Goal: Task Accomplishment & Management: Complete application form

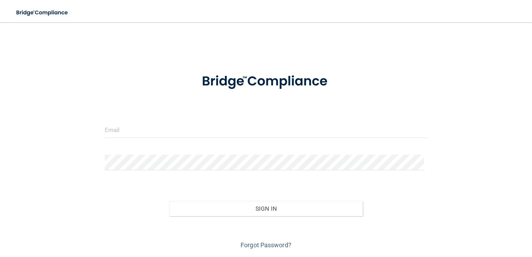
scroll to position [21, 0]
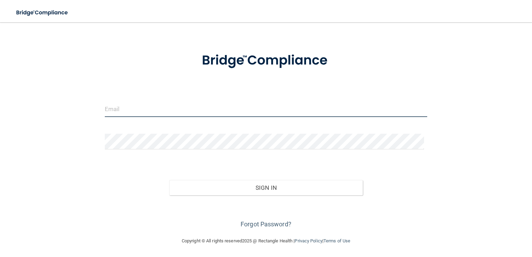
click at [237, 109] on input "email" at bounding box center [266, 109] width 323 height 16
type input "[EMAIL_ADDRESS][DOMAIN_NAME]"
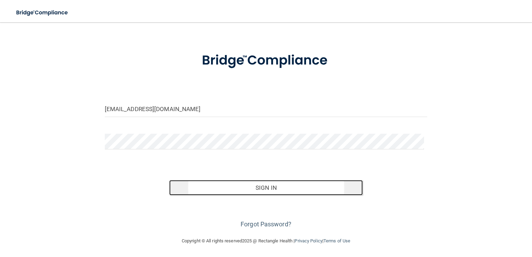
click at [278, 186] on button "Sign In" at bounding box center [266, 187] width 194 height 15
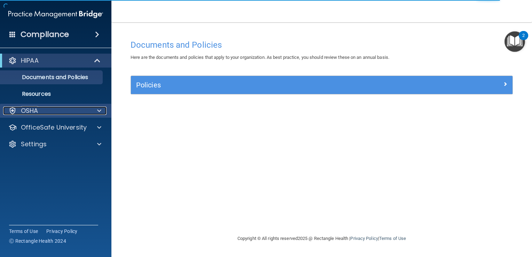
click at [69, 111] on div "OSHA" at bounding box center [46, 111] width 86 height 8
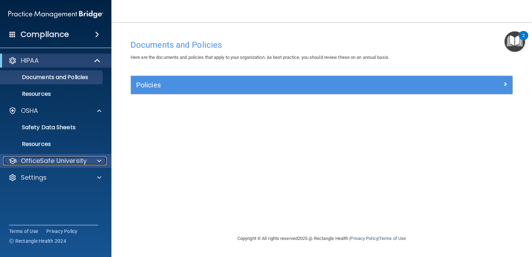
click at [45, 158] on p "OfficeSafe University" at bounding box center [54, 161] width 66 height 8
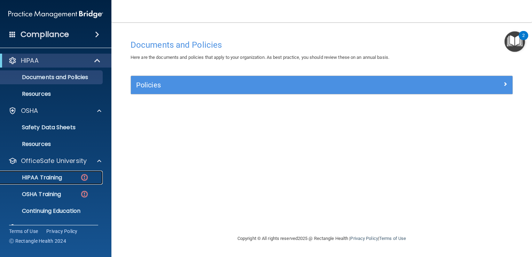
click at [41, 178] on p "HIPAA Training" at bounding box center [33, 177] width 57 height 7
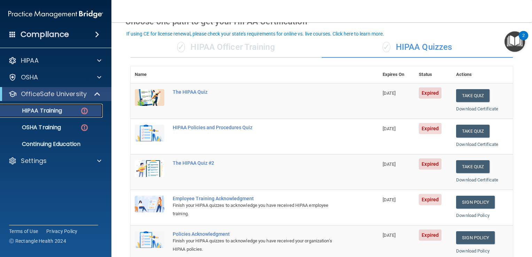
scroll to position [40, 0]
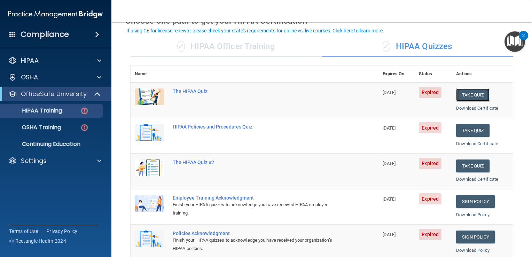
click at [461, 96] on button "Take Quiz" at bounding box center [472, 94] width 33 height 13
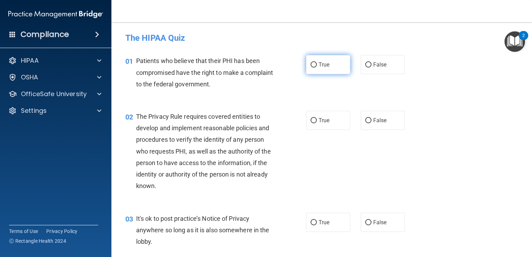
click at [319, 66] on span "True" at bounding box center [324, 64] width 11 height 7
click at [317, 66] on input "True" at bounding box center [314, 64] width 6 height 5
radio input "true"
click at [311, 119] on input "True" at bounding box center [314, 120] width 6 height 5
radio input "true"
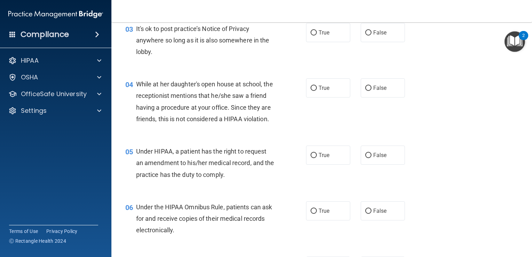
scroll to position [136, 0]
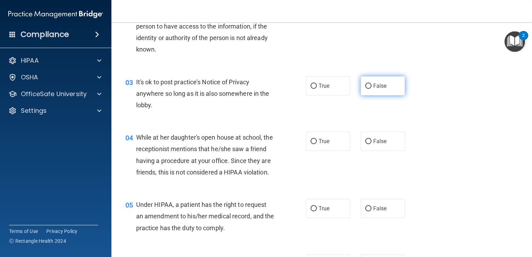
click at [371, 81] on label "False" at bounding box center [383, 85] width 44 height 19
click at [371, 84] on input "False" at bounding box center [368, 86] width 6 height 5
radio input "true"
click at [371, 135] on label "False" at bounding box center [383, 141] width 44 height 19
click at [371, 139] on input "False" at bounding box center [368, 141] width 6 height 5
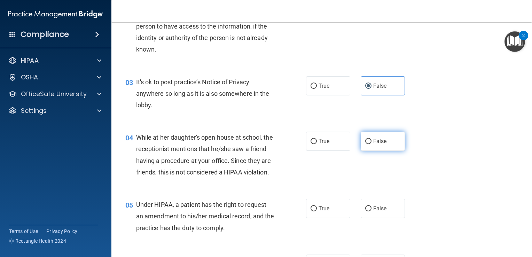
radio input "true"
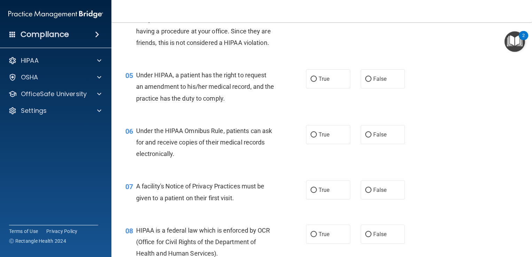
scroll to position [276, 0]
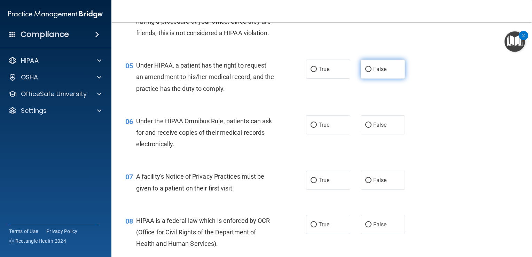
click at [375, 72] on span "False" at bounding box center [380, 69] width 14 height 7
click at [372, 72] on input "False" at bounding box center [368, 69] width 6 height 5
radio input "true"
click at [324, 128] on span "True" at bounding box center [324, 125] width 11 height 7
click at [317, 128] on input "True" at bounding box center [314, 125] width 6 height 5
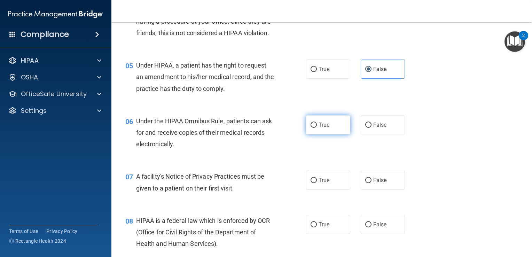
radio input "true"
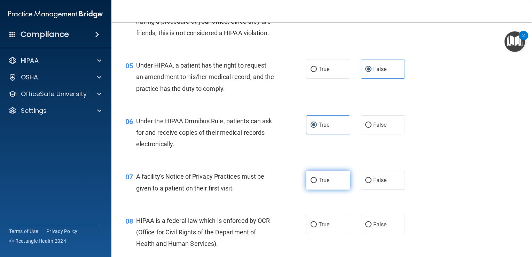
click at [334, 190] on label "True" at bounding box center [328, 180] width 44 height 19
click at [317, 183] on input "True" at bounding box center [314, 180] width 6 height 5
radio input "true"
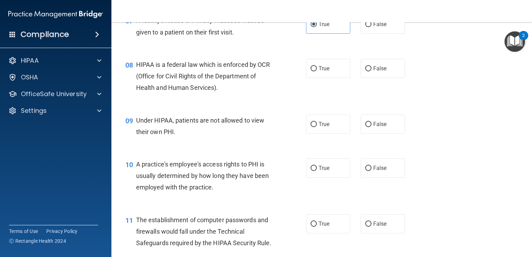
scroll to position [437, 0]
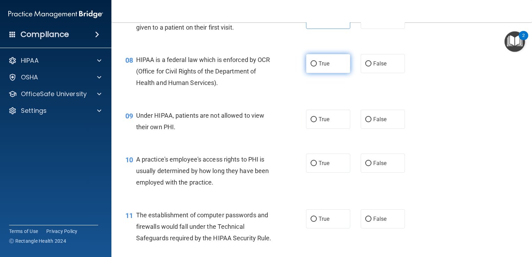
click at [319, 67] on span "True" at bounding box center [324, 63] width 11 height 7
click at [316, 67] on input "True" at bounding box center [314, 63] width 6 height 5
radio input "true"
click at [367, 122] on input "False" at bounding box center [368, 119] width 6 height 5
radio input "true"
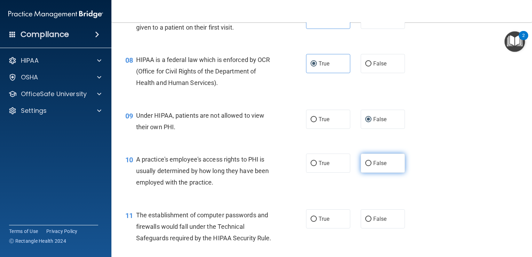
click at [374, 166] on span "False" at bounding box center [380, 163] width 14 height 7
click at [372, 166] on input "False" at bounding box center [368, 163] width 6 height 5
radio input "true"
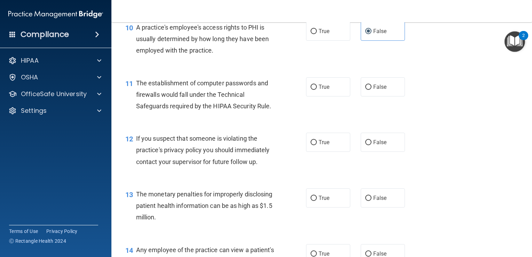
scroll to position [595, 0]
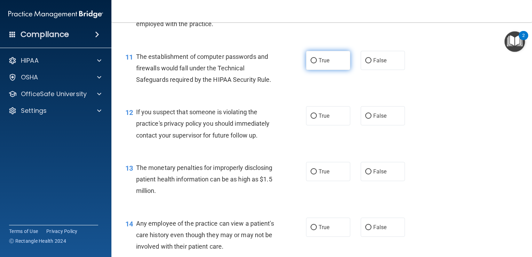
click at [332, 69] on label "True" at bounding box center [328, 60] width 44 height 19
click at [317, 63] on input "True" at bounding box center [314, 60] width 6 height 5
radio input "true"
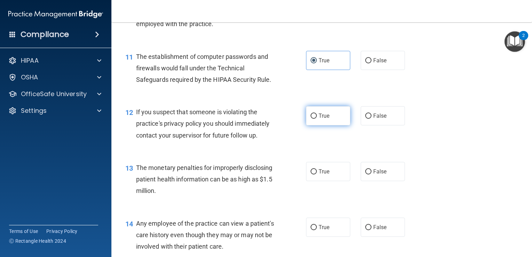
click at [320, 119] on span "True" at bounding box center [324, 115] width 11 height 7
click at [317, 119] on input "True" at bounding box center [314, 116] width 6 height 5
radio input "true"
click at [324, 175] on span "True" at bounding box center [324, 171] width 11 height 7
click at [317, 174] on input "True" at bounding box center [314, 171] width 6 height 5
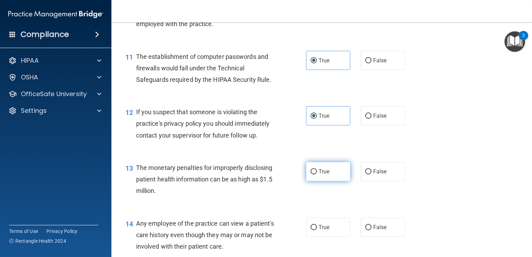
radio input "true"
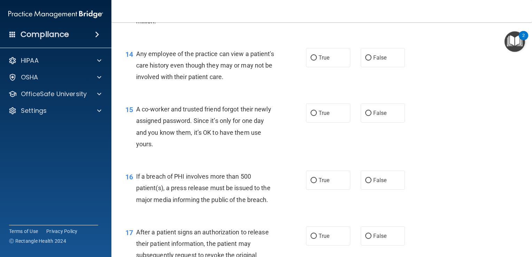
scroll to position [777, 0]
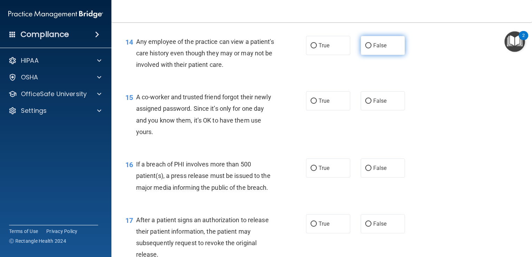
click at [373, 55] on label "False" at bounding box center [383, 45] width 44 height 19
click at [372, 48] on input "False" at bounding box center [368, 45] width 6 height 5
radio input "true"
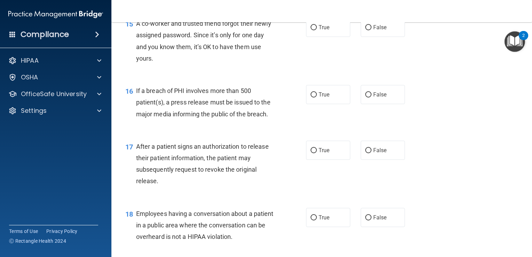
scroll to position [853, 0]
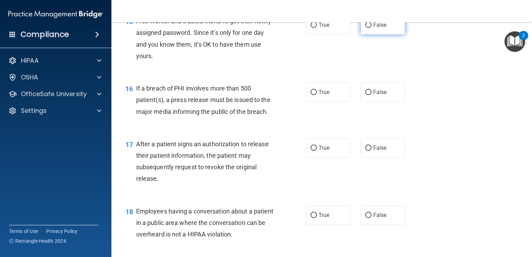
click at [375, 31] on label "False" at bounding box center [383, 24] width 44 height 19
click at [372, 28] on input "False" at bounding box center [368, 25] width 6 height 5
radio input "true"
click at [323, 95] on span "True" at bounding box center [324, 92] width 11 height 7
click at [317, 95] on input "True" at bounding box center [314, 92] width 6 height 5
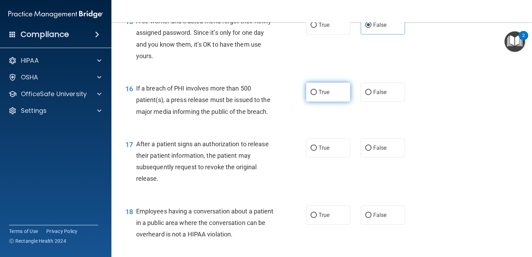
radio input "true"
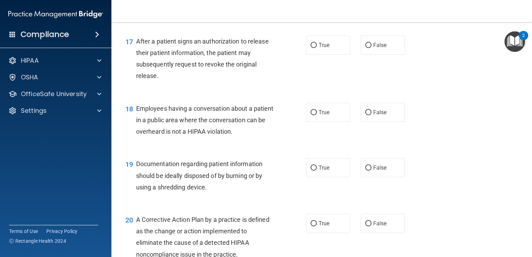
scroll to position [958, 0]
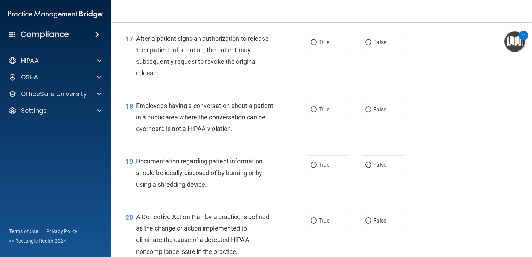
click at [295, 82] on div "17 After a patient signs an authorization to release their patient information,…" at bounding box center [216, 58] width 202 height 50
click at [326, 47] on label "True" at bounding box center [328, 42] width 44 height 19
click at [317, 45] on input "True" at bounding box center [314, 42] width 6 height 5
radio input "true"
click at [380, 119] on label "False" at bounding box center [383, 109] width 44 height 19
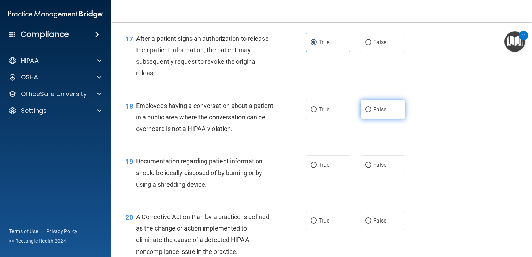
click at [372, 112] on input "False" at bounding box center [368, 109] width 6 height 5
radio input "true"
click at [319, 168] on span "True" at bounding box center [324, 165] width 11 height 7
click at [316, 168] on input "True" at bounding box center [314, 165] width 6 height 5
radio input "true"
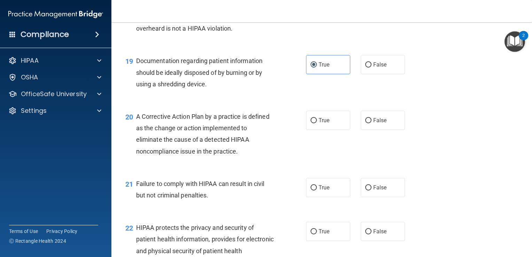
scroll to position [1061, 0]
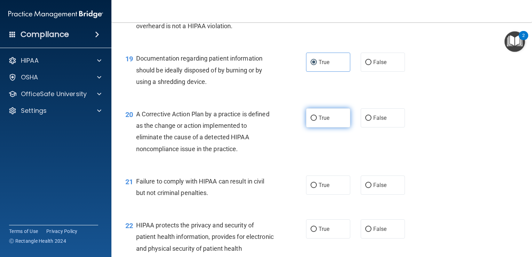
click at [322, 121] on span "True" at bounding box center [324, 118] width 11 height 7
click at [317, 121] on input "True" at bounding box center [314, 118] width 6 height 5
radio input "true"
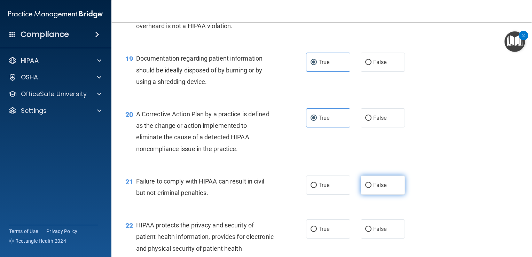
click at [386, 195] on label "False" at bounding box center [383, 184] width 44 height 19
click at [372, 188] on input "False" at bounding box center [368, 185] width 6 height 5
radio input "true"
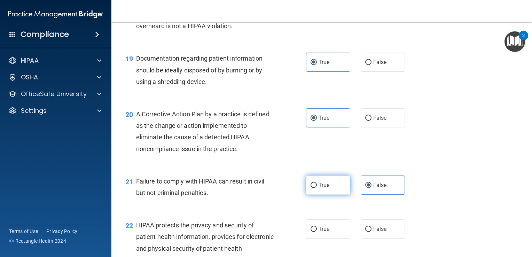
click at [329, 191] on label "True" at bounding box center [328, 184] width 44 height 19
click at [317, 188] on input "True" at bounding box center [314, 185] width 6 height 5
radio input "true"
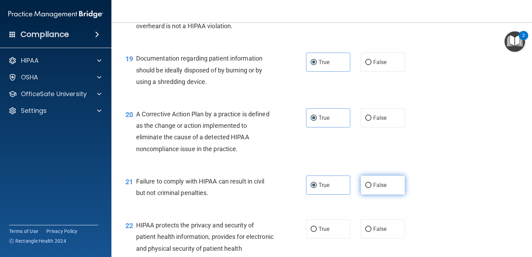
click at [384, 191] on label "False" at bounding box center [383, 184] width 44 height 19
click at [372, 188] on input "False" at bounding box center [368, 185] width 6 height 5
radio input "true"
radio input "false"
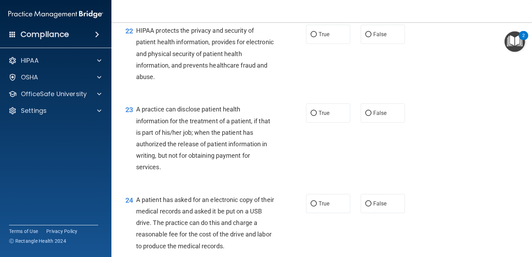
scroll to position [1265, 0]
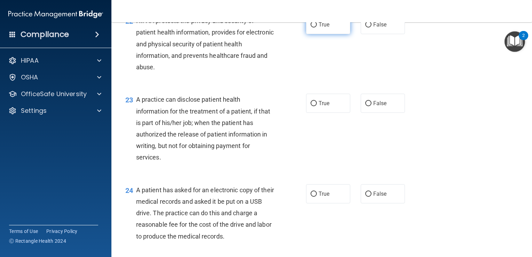
click at [311, 28] on input "True" at bounding box center [314, 24] width 6 height 5
radio input "true"
click at [312, 106] on input "True" at bounding box center [314, 103] width 6 height 5
radio input "true"
click at [341, 203] on label "True" at bounding box center [328, 193] width 44 height 19
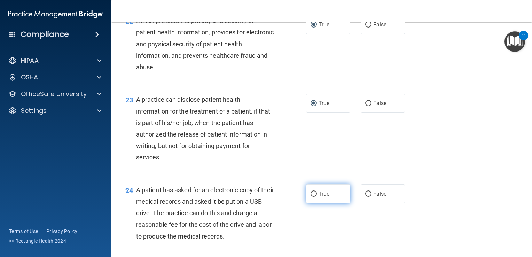
click at [317, 197] on input "True" at bounding box center [314, 193] width 6 height 5
radio input "true"
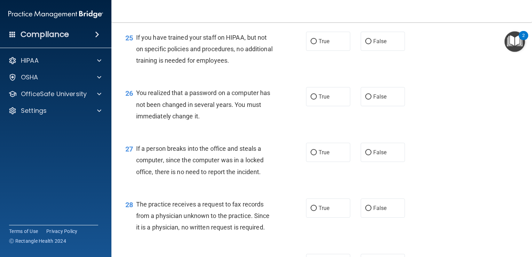
scroll to position [1501, 0]
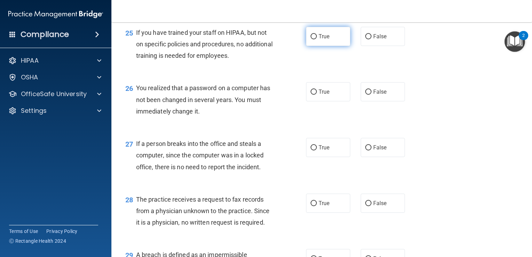
click at [327, 46] on label "True" at bounding box center [328, 36] width 44 height 19
click at [317, 39] on input "True" at bounding box center [314, 36] width 6 height 5
radio input "true"
click at [373, 40] on span "False" at bounding box center [380, 36] width 14 height 7
click at [372, 39] on input "False" at bounding box center [368, 36] width 6 height 5
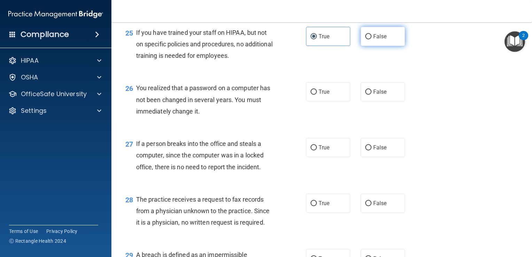
radio input "true"
radio input "false"
click at [325, 95] on span "True" at bounding box center [324, 91] width 11 height 7
click at [317, 95] on input "True" at bounding box center [314, 91] width 6 height 5
radio input "true"
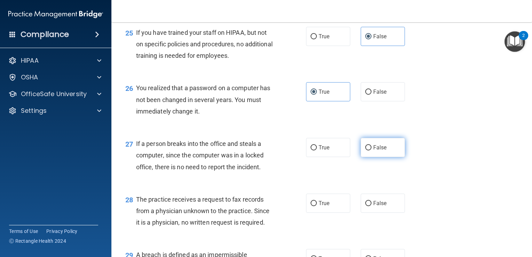
click at [392, 157] on label "False" at bounding box center [383, 147] width 44 height 19
click at [372, 150] on input "False" at bounding box center [368, 147] width 6 height 5
radio input "true"
click at [381, 213] on label "False" at bounding box center [383, 203] width 44 height 19
click at [372, 206] on input "False" at bounding box center [368, 203] width 6 height 5
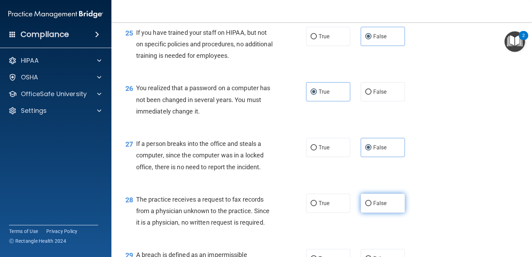
radio input "true"
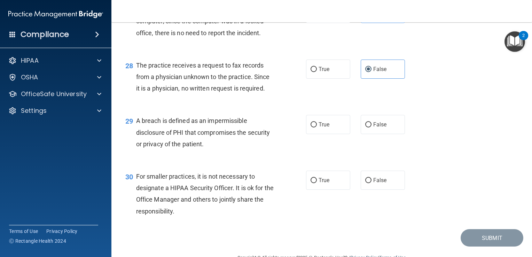
scroll to position [1664, 0]
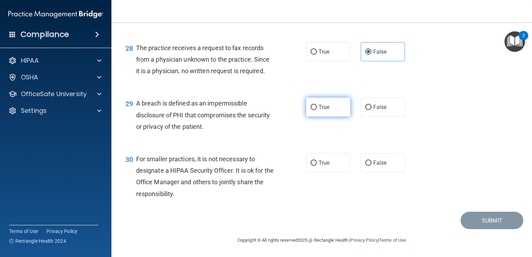
click at [330, 104] on label "True" at bounding box center [328, 106] width 44 height 19
click at [317, 105] on input "True" at bounding box center [314, 107] width 6 height 5
radio input "true"
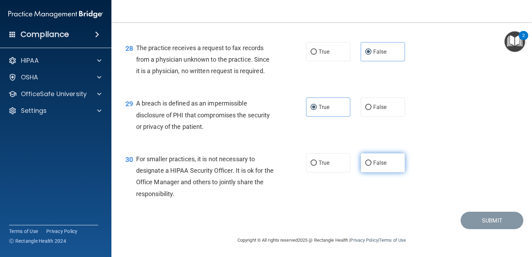
click at [379, 164] on span "False" at bounding box center [380, 162] width 14 height 7
click at [372, 164] on input "False" at bounding box center [368, 163] width 6 height 5
radio input "true"
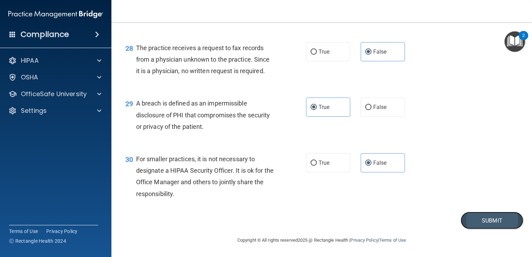
click at [472, 226] on button "Submit" at bounding box center [492, 221] width 63 height 18
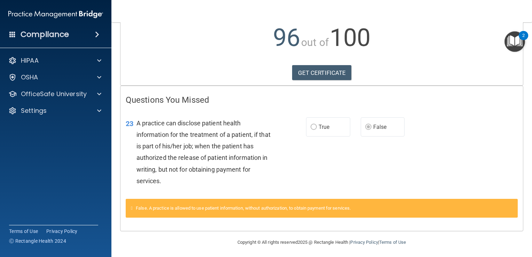
scroll to position [78, 0]
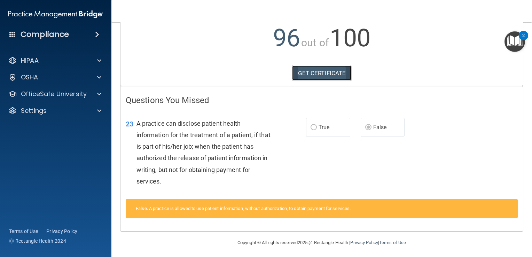
click at [330, 73] on link "GET CERTIFICATE" at bounding box center [322, 72] width 60 height 15
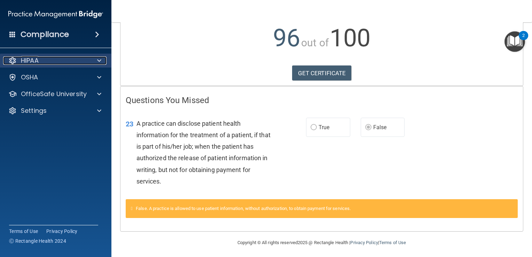
click at [72, 59] on div "HIPAA" at bounding box center [46, 60] width 86 height 8
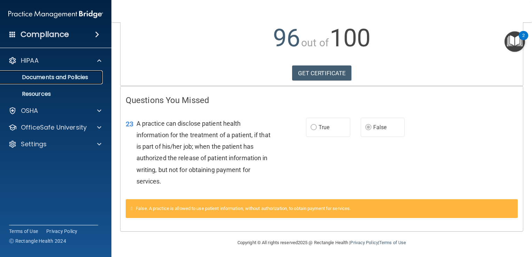
click at [68, 78] on p "Documents and Policies" at bounding box center [52, 77] width 95 height 7
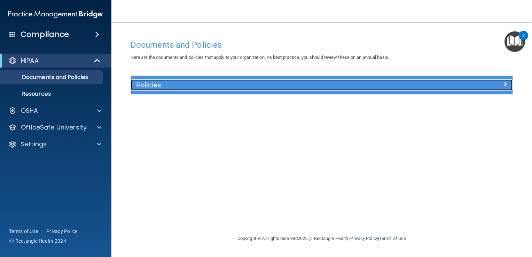
click at [165, 90] on div "Policies" at bounding box center [274, 84] width 286 height 11
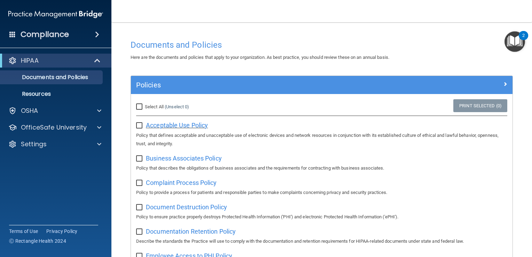
click at [192, 126] on span "Acceptable Use Policy" at bounding box center [177, 125] width 62 height 7
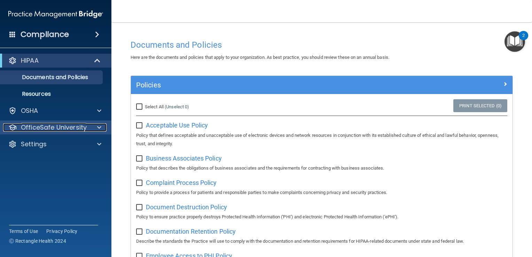
click at [30, 125] on p "OfficeSafe University" at bounding box center [54, 127] width 66 height 8
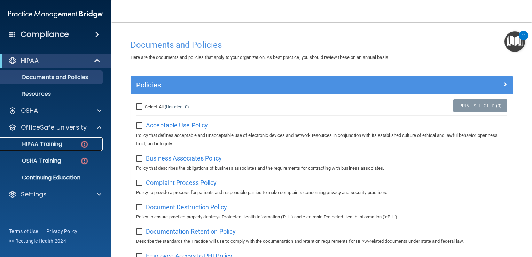
click at [39, 148] on p "HIPAA Training" at bounding box center [33, 144] width 57 height 7
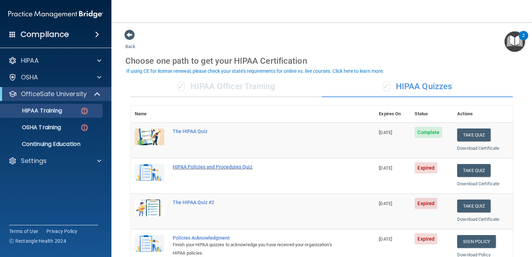
click at [194, 164] on div "HIPAA Policies and Procedures Quiz" at bounding box center [256, 167] width 167 height 6
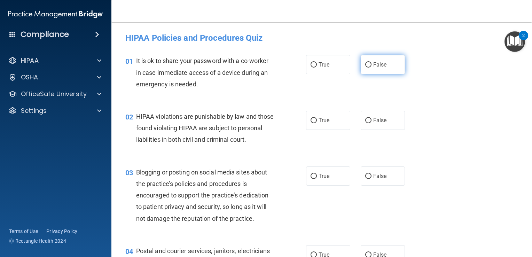
click at [371, 72] on label "False" at bounding box center [383, 64] width 44 height 19
click at [371, 68] on input "False" at bounding box center [368, 64] width 6 height 5
radio input "true"
click at [323, 117] on span "True" at bounding box center [324, 120] width 11 height 7
click at [317, 118] on input "True" at bounding box center [314, 120] width 6 height 5
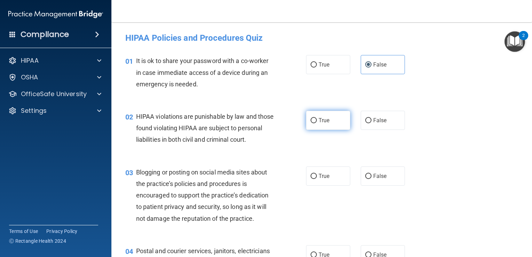
radio input "true"
click at [224, 171] on div "03 Blogging or posting on social media sites about the practice’s policies and …" at bounding box center [321, 197] width 403 height 79
click at [375, 182] on label "False" at bounding box center [383, 175] width 44 height 19
click at [372, 179] on input "False" at bounding box center [368, 176] width 6 height 5
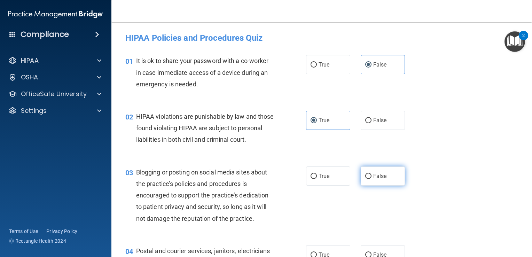
radio input "true"
click at [375, 182] on label "False" at bounding box center [383, 175] width 44 height 19
click at [372, 179] on input "False" at bounding box center [368, 176] width 6 height 5
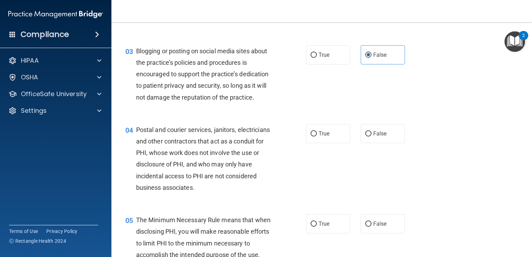
scroll to position [137, 0]
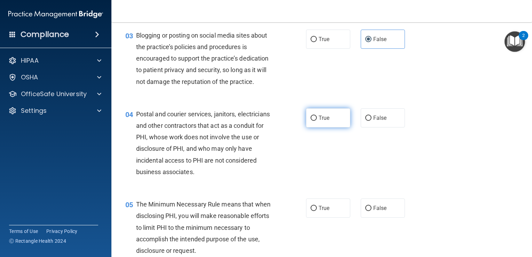
click at [314, 121] on input "True" at bounding box center [314, 118] width 6 height 5
radio input "true"
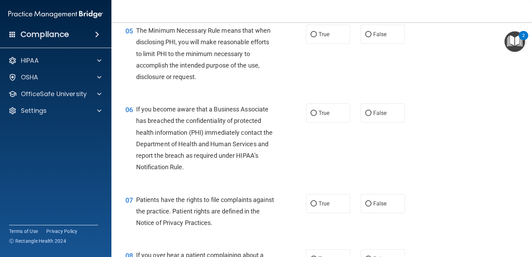
scroll to position [316, 0]
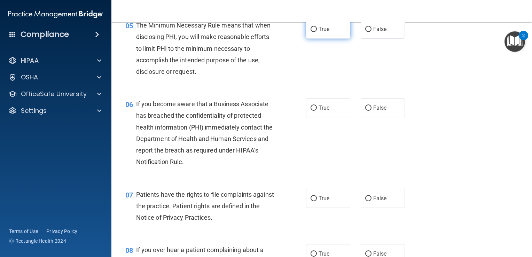
click at [311, 32] on input "True" at bounding box center [314, 29] width 6 height 5
radio input "true"
click at [375, 111] on span "False" at bounding box center [380, 107] width 14 height 7
click at [372, 111] on input "False" at bounding box center [368, 107] width 6 height 5
radio input "true"
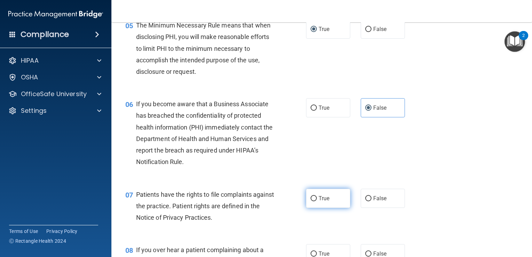
click at [311, 201] on input "True" at bounding box center [314, 198] width 6 height 5
radio input "true"
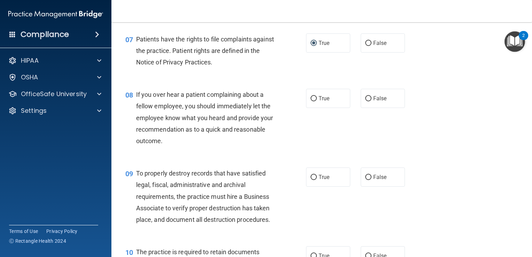
scroll to position [476, 0]
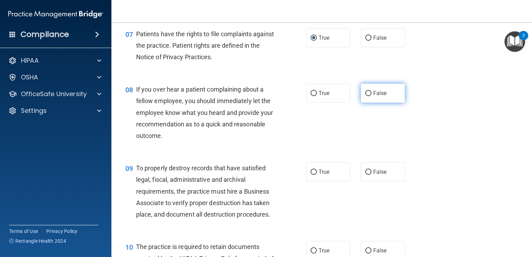
click at [365, 96] on input "False" at bounding box center [368, 93] width 6 height 5
radio input "true"
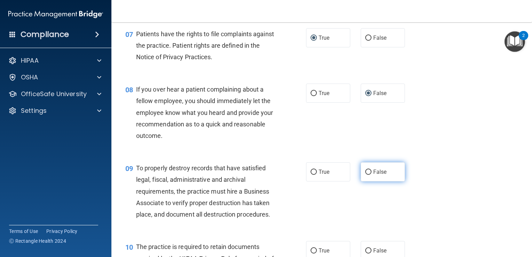
click at [365, 179] on label "False" at bounding box center [383, 171] width 44 height 19
click at [365, 175] on input "False" at bounding box center [368, 172] width 6 height 5
radio input "true"
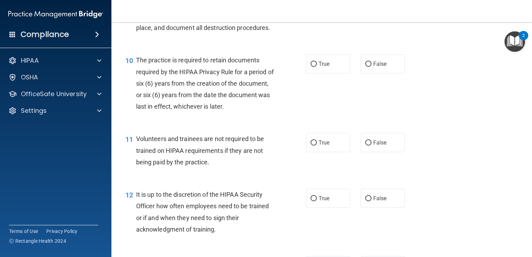
scroll to position [666, 0]
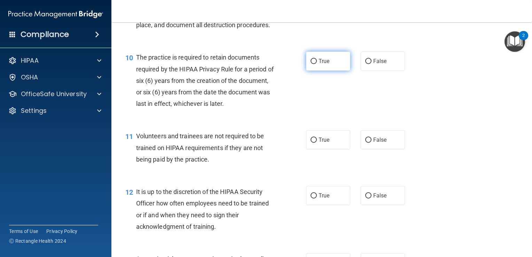
click at [313, 64] on input "True" at bounding box center [314, 61] width 6 height 5
radio input "true"
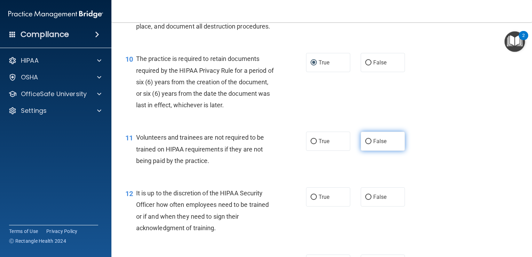
click at [368, 151] on label "False" at bounding box center [383, 141] width 44 height 19
click at [368, 144] on input "False" at bounding box center [368, 141] width 6 height 5
radio input "true"
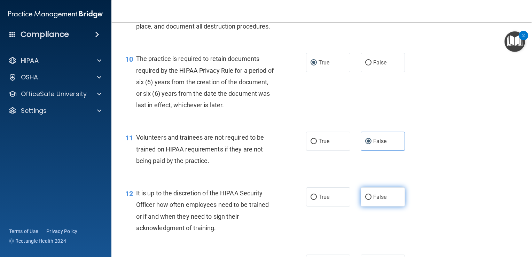
click at [366, 200] on input "False" at bounding box center [368, 197] width 6 height 5
radio input "true"
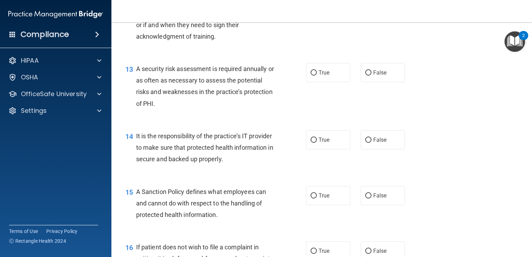
scroll to position [863, 0]
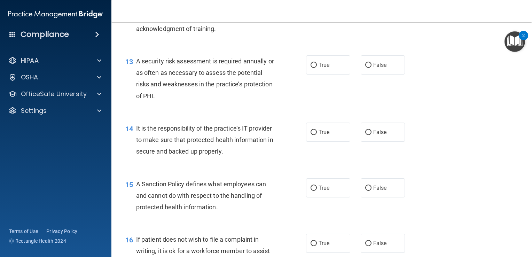
drag, startPoint x: 529, startPoint y: 132, endPoint x: 521, endPoint y: 74, distance: 58.4
click at [521, 74] on main "- HIPAA Policies and Procedures Quiz This quiz doesn’t expire until [DATE]. Are…" at bounding box center [321, 139] width 421 height 235
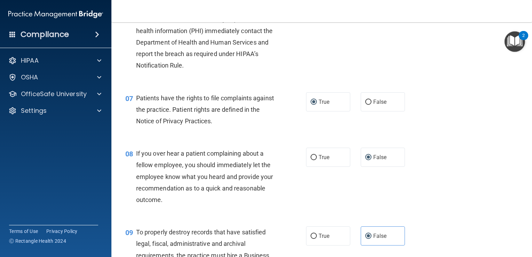
scroll to position [425, 0]
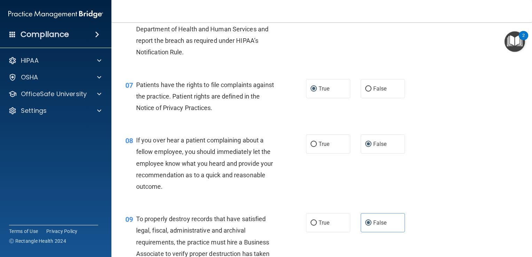
click at [316, 113] on div "07 Patients have the rights to file complaints against the practice. Patient ri…" at bounding box center [321, 98] width 403 height 56
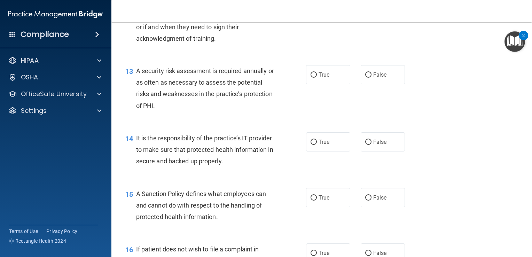
scroll to position [864, 0]
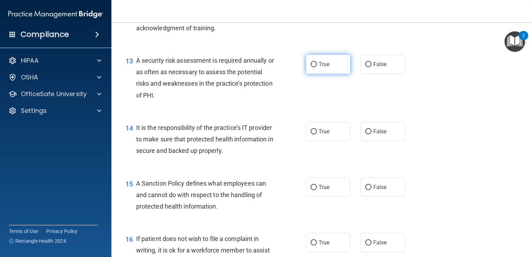
click at [307, 74] on label "True" at bounding box center [328, 64] width 44 height 19
click at [311, 67] on input "True" at bounding box center [314, 64] width 6 height 5
radio input "true"
click at [434, 78] on div "13 A security risk assessment is required annually or as often as necessary to …" at bounding box center [321, 79] width 403 height 67
click at [374, 141] on label "False" at bounding box center [383, 131] width 44 height 19
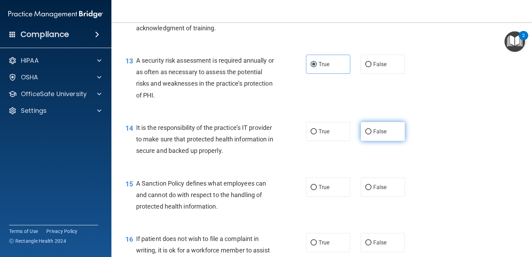
click at [372, 134] on input "False" at bounding box center [368, 131] width 6 height 5
radio input "true"
click at [373, 190] on span "False" at bounding box center [380, 187] width 14 height 7
click at [370, 190] on input "False" at bounding box center [368, 187] width 6 height 5
radio input "true"
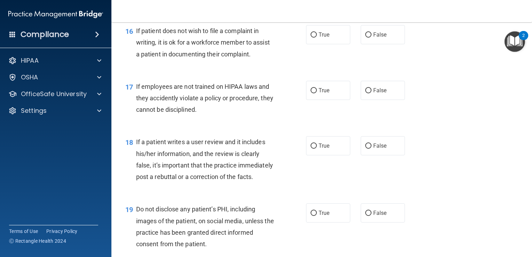
scroll to position [1077, 0]
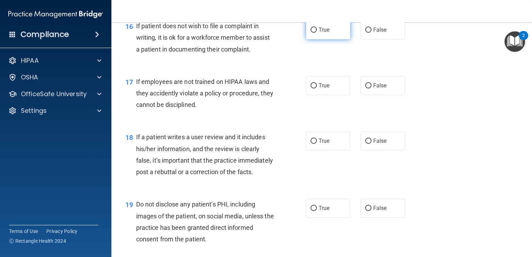
click at [323, 33] on span "True" at bounding box center [324, 29] width 11 height 7
click at [317, 33] on input "True" at bounding box center [314, 30] width 6 height 5
radio input "true"
click at [367, 88] on input "False" at bounding box center [368, 85] width 6 height 5
radio input "true"
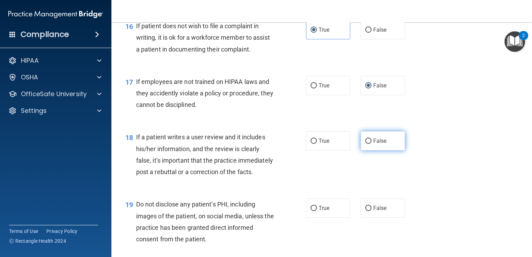
click at [378, 144] on span "False" at bounding box center [380, 141] width 14 height 7
click at [372, 144] on input "False" at bounding box center [368, 141] width 6 height 5
radio input "true"
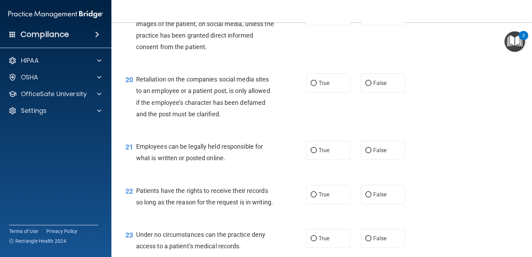
scroll to position [1274, 0]
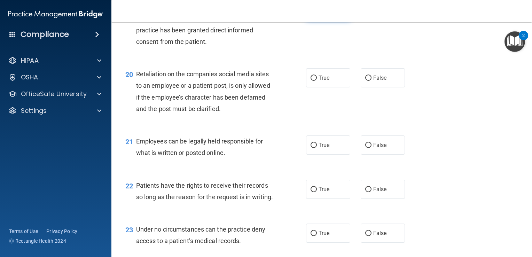
click at [326, 14] on span "True" at bounding box center [324, 10] width 11 height 7
click at [317, 14] on input "True" at bounding box center [314, 10] width 6 height 5
radio input "true"
click at [378, 81] on span "False" at bounding box center [380, 78] width 14 height 7
click at [372, 81] on input "False" at bounding box center [368, 78] width 6 height 5
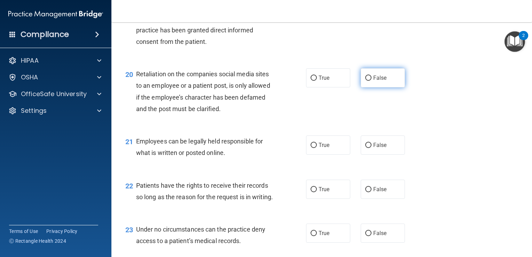
radio input "true"
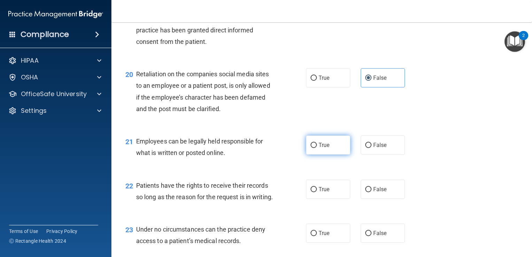
click at [306, 155] on label "True" at bounding box center [328, 144] width 44 height 19
click at [311, 148] on input "True" at bounding box center [314, 145] width 6 height 5
radio input "true"
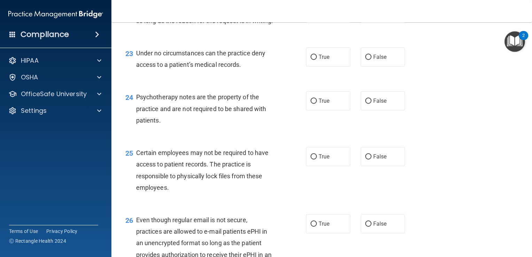
scroll to position [1453, 0]
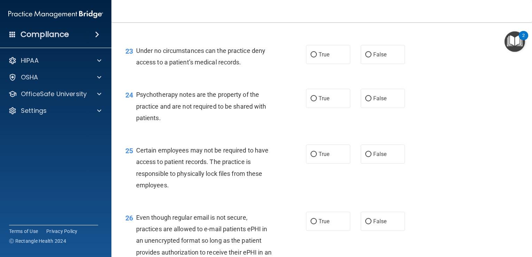
click at [523, 192] on main "- HIPAA Policies and Procedures Quiz This quiz doesn’t expire until [DATE]. Are…" at bounding box center [321, 139] width 421 height 235
drag, startPoint x: 523, startPoint y: 192, endPoint x: 530, endPoint y: 194, distance: 7.4
click at [530, 194] on main "- HIPAA Policies and Procedures Quiz This quiz doesn’t expire until [DATE]. Are…" at bounding box center [321, 139] width 421 height 235
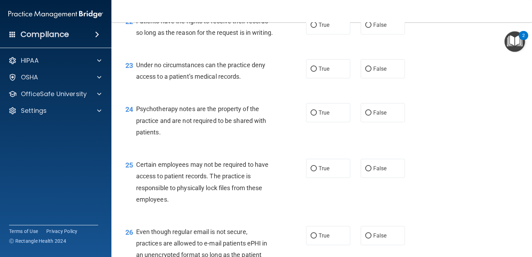
scroll to position [1449, 0]
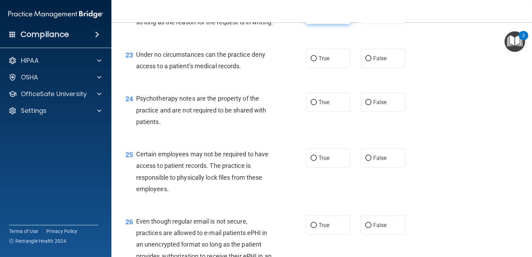
click at [334, 24] on label "True" at bounding box center [328, 14] width 44 height 19
click at [317, 17] on input "True" at bounding box center [314, 14] width 6 height 5
radio input "true"
click at [366, 24] on label "False" at bounding box center [383, 14] width 44 height 19
click at [366, 17] on input "False" at bounding box center [368, 14] width 6 height 5
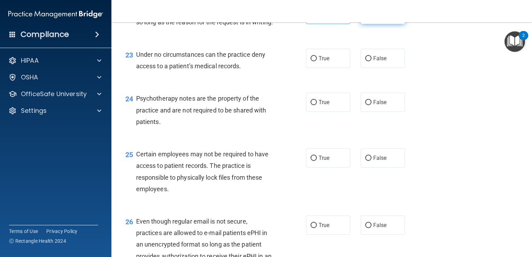
radio input "true"
radio input "false"
click at [319, 62] on span "True" at bounding box center [324, 58] width 11 height 7
click at [317, 61] on input "True" at bounding box center [314, 58] width 6 height 5
radio input "true"
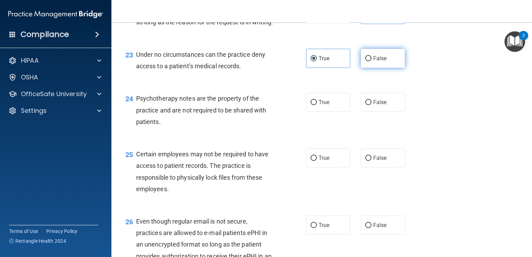
click at [373, 62] on span "False" at bounding box center [380, 58] width 14 height 7
click at [370, 61] on input "False" at bounding box center [368, 58] width 6 height 5
radio input "true"
click at [334, 68] on label "True" at bounding box center [328, 58] width 44 height 19
click at [317, 61] on input "True" at bounding box center [314, 58] width 6 height 5
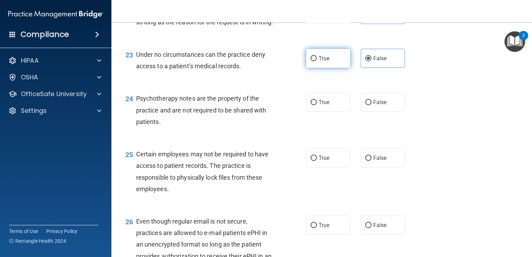
radio input "true"
radio input "false"
click at [326, 105] on span "True" at bounding box center [324, 102] width 11 height 7
click at [317, 105] on input "True" at bounding box center [314, 102] width 6 height 5
radio input "true"
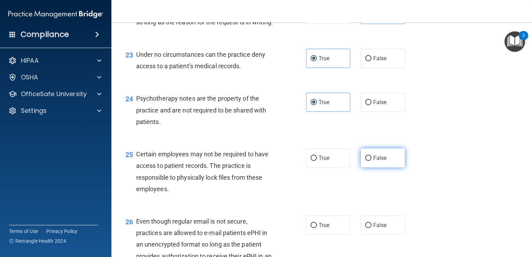
click at [374, 161] on span "False" at bounding box center [380, 158] width 14 height 7
click at [372, 161] on input "False" at bounding box center [368, 158] width 6 height 5
radio input "true"
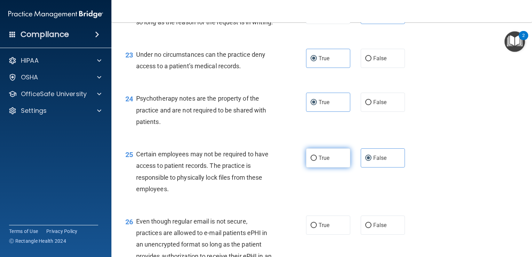
click at [321, 161] on span "True" at bounding box center [324, 158] width 11 height 7
click at [317, 161] on input "True" at bounding box center [314, 158] width 6 height 5
radio input "true"
radio input "false"
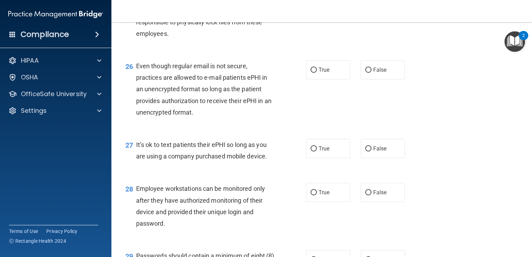
scroll to position [1620, 0]
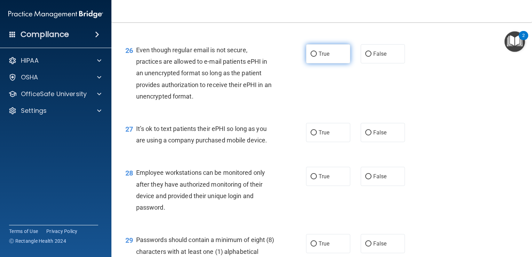
click at [329, 63] on label "True" at bounding box center [328, 53] width 44 height 19
click at [317, 57] on input "True" at bounding box center [314, 54] width 6 height 5
radio input "true"
click at [373, 136] on span "False" at bounding box center [380, 132] width 14 height 7
click at [372, 135] on input "False" at bounding box center [368, 132] width 6 height 5
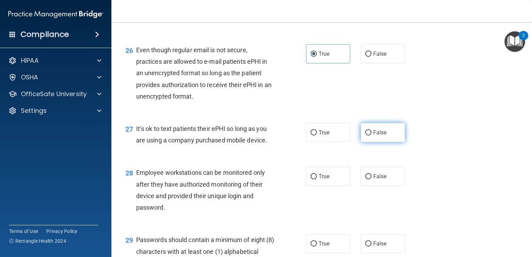
radio input "true"
click at [368, 186] on label "False" at bounding box center [383, 176] width 44 height 19
click at [368, 179] on input "False" at bounding box center [368, 176] width 6 height 5
radio input "true"
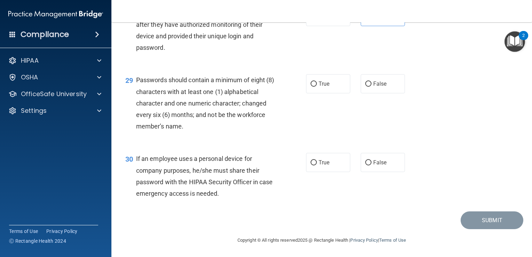
scroll to position [1791, 0]
click at [332, 93] on label "True" at bounding box center [328, 83] width 44 height 19
click at [317, 87] on input "True" at bounding box center [314, 83] width 6 height 5
radio input "true"
click at [366, 172] on label "False" at bounding box center [383, 162] width 44 height 19
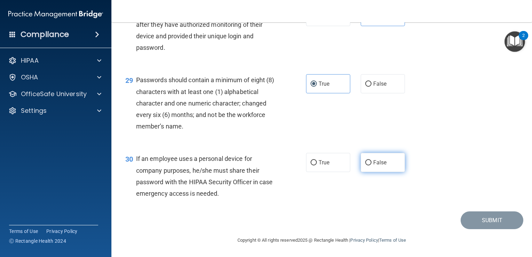
click at [366, 165] on input "False" at bounding box center [368, 162] width 6 height 5
radio input "true"
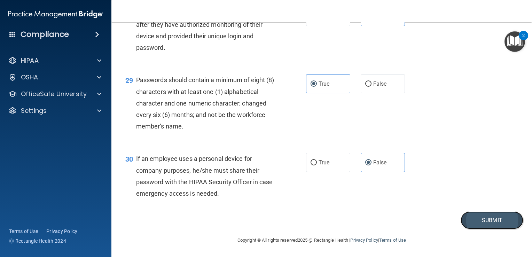
click at [486, 229] on button "Submit" at bounding box center [492, 220] width 63 height 18
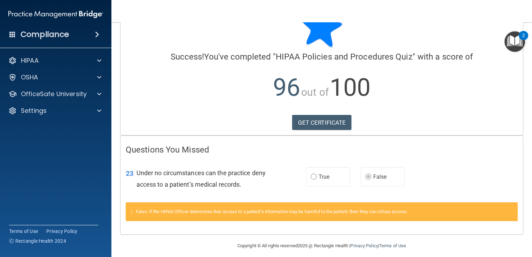
scroll to position [31, 0]
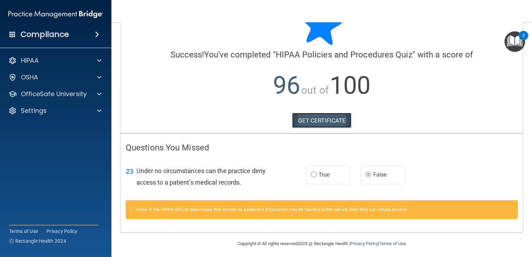
click at [332, 120] on link "GET CERTIFICATE" at bounding box center [322, 120] width 60 height 15
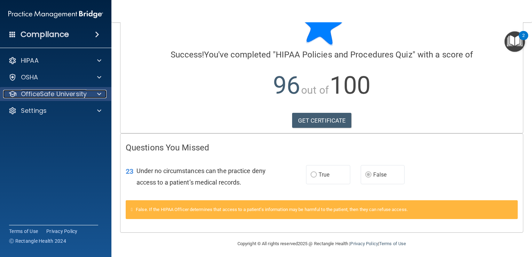
click at [72, 97] on p "OfficeSafe University" at bounding box center [54, 94] width 66 height 8
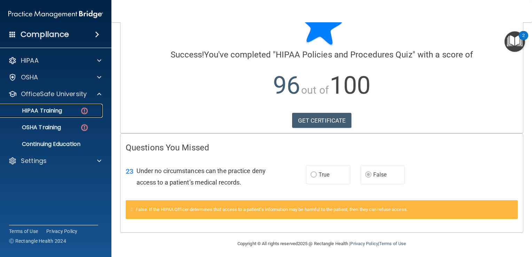
click at [63, 113] on div "HIPAA Training" at bounding box center [52, 110] width 95 height 7
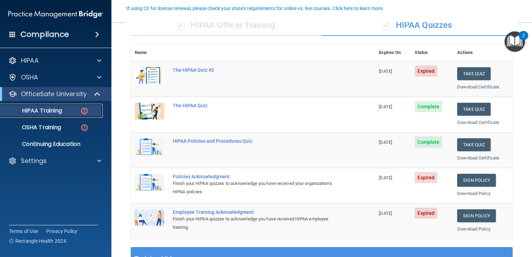
scroll to position [58, 0]
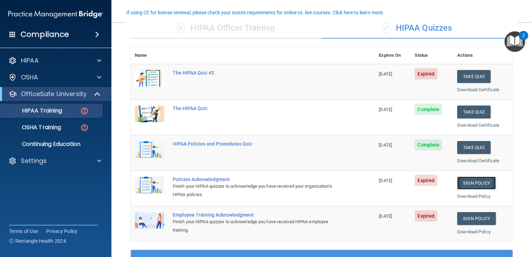
click at [471, 185] on link "Sign Policy" at bounding box center [476, 183] width 39 height 13
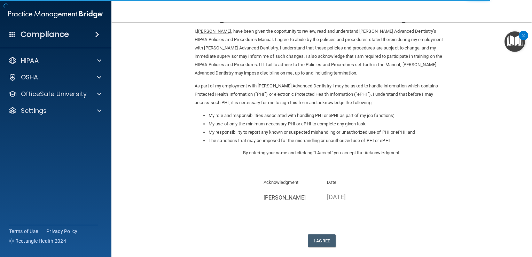
scroll to position [62, 0]
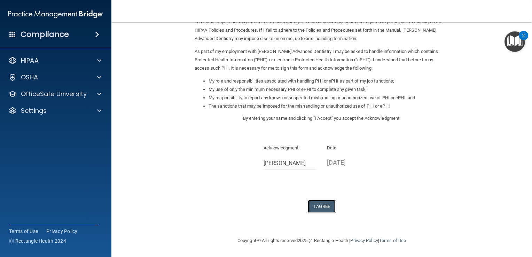
click at [314, 208] on button "I Agree" at bounding box center [322, 206] width 28 height 13
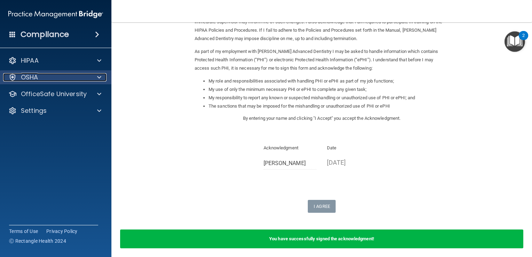
click at [85, 76] on div "OSHA" at bounding box center [46, 77] width 86 height 8
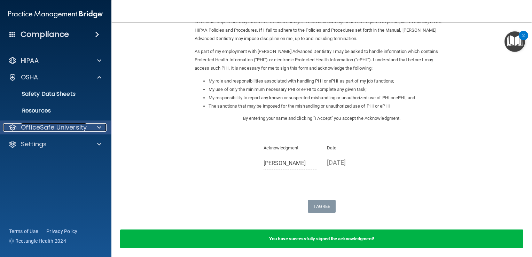
click at [60, 124] on p "OfficeSafe University" at bounding box center [54, 127] width 66 height 8
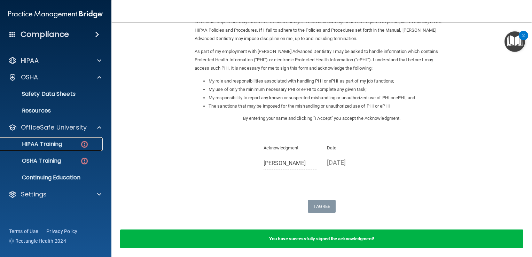
click at [53, 143] on p "HIPAA Training" at bounding box center [33, 144] width 57 height 7
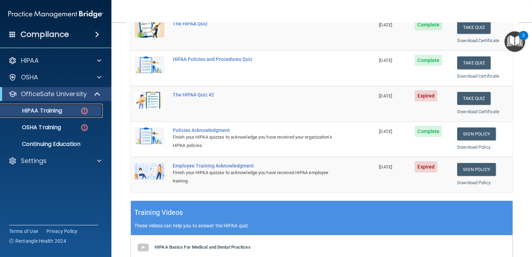
scroll to position [112, 0]
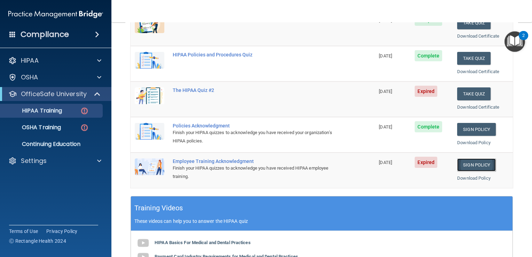
click at [481, 161] on link "Sign Policy" at bounding box center [476, 164] width 39 height 13
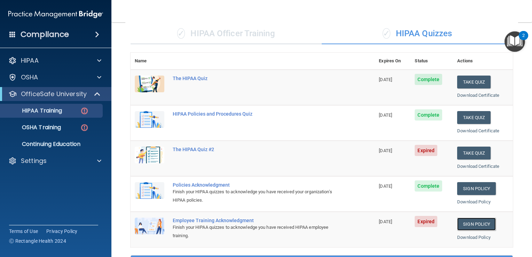
scroll to position [53, 0]
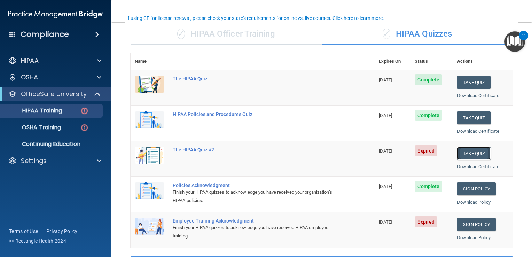
click at [474, 155] on button "Take Quiz" at bounding box center [473, 153] width 33 height 13
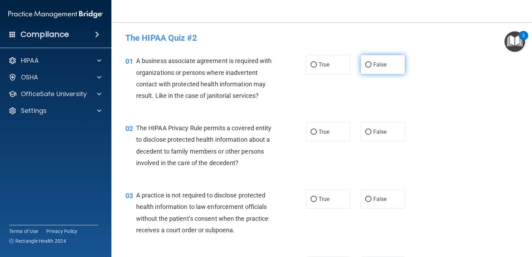
click at [376, 67] on span "False" at bounding box center [380, 64] width 14 height 7
click at [372, 67] on input "False" at bounding box center [368, 64] width 6 height 5
radio input "true"
click at [322, 129] on span "True" at bounding box center [324, 131] width 11 height 7
click at [317, 130] on input "True" at bounding box center [314, 132] width 6 height 5
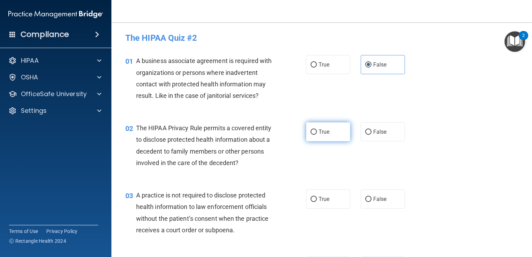
radio input "true"
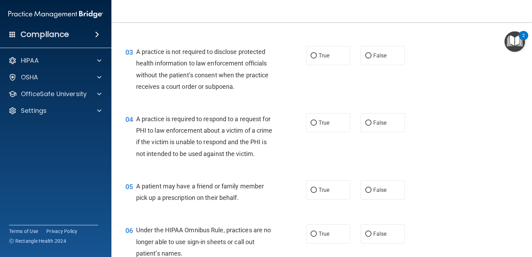
scroll to position [146, 0]
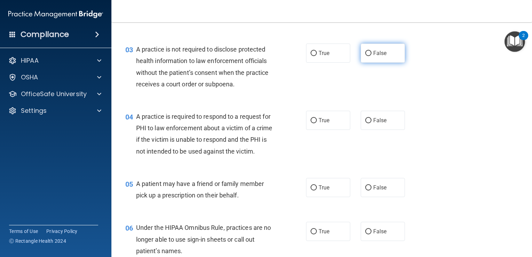
click at [368, 51] on input "False" at bounding box center [368, 53] width 6 height 5
radio input "true"
click at [319, 122] on span "True" at bounding box center [324, 120] width 11 height 7
click at [317, 122] on input "True" at bounding box center [314, 120] width 6 height 5
radio input "true"
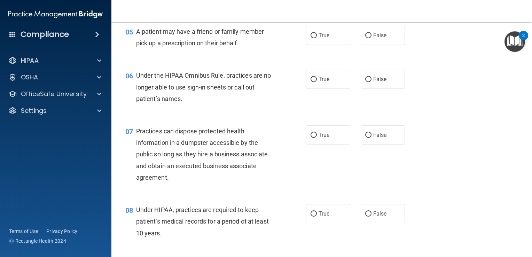
scroll to position [293, 0]
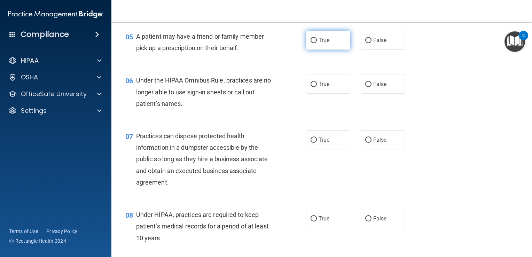
click at [328, 50] on label "True" at bounding box center [328, 40] width 44 height 19
click at [317, 43] on input "True" at bounding box center [314, 40] width 6 height 5
radio input "true"
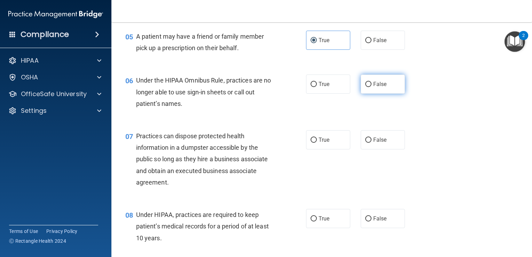
click at [361, 94] on label "False" at bounding box center [383, 84] width 44 height 19
click at [365, 87] on input "False" at bounding box center [368, 84] width 6 height 5
radio input "true"
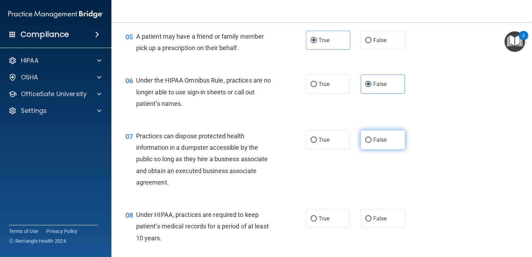
click at [373, 143] on span "False" at bounding box center [380, 139] width 14 height 7
click at [370, 143] on input "False" at bounding box center [368, 140] width 6 height 5
radio input "true"
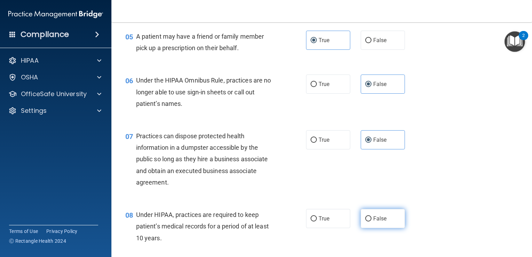
click at [376, 222] on span "False" at bounding box center [380, 218] width 14 height 7
click at [372, 221] on input "False" at bounding box center [368, 218] width 6 height 5
radio input "true"
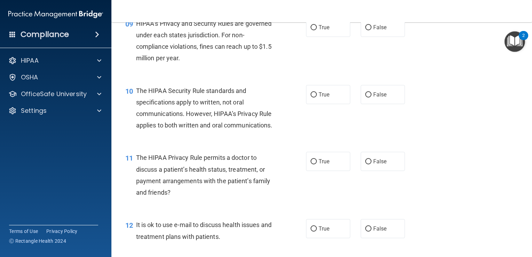
scroll to position [542, 0]
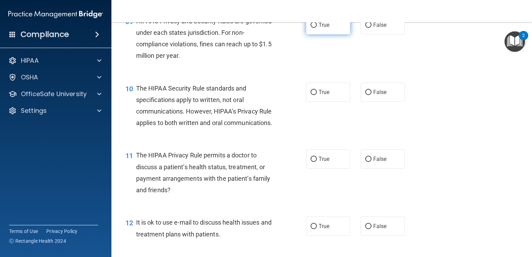
click at [337, 34] on label "True" at bounding box center [328, 24] width 44 height 19
click at [317, 28] on input "True" at bounding box center [314, 25] width 6 height 5
radio input "true"
click at [314, 102] on label "True" at bounding box center [328, 92] width 44 height 19
click at [314, 95] on input "True" at bounding box center [314, 92] width 6 height 5
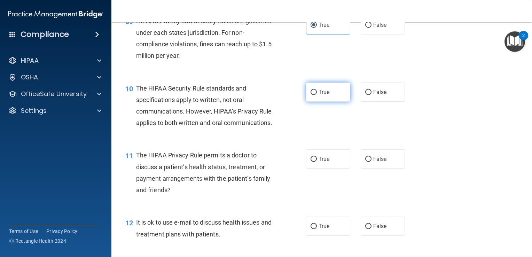
radio input "true"
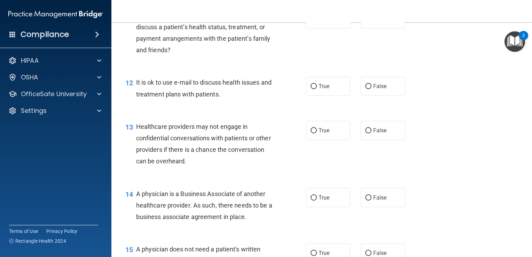
scroll to position [675, 0]
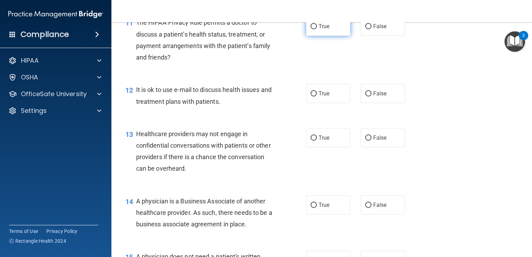
click at [330, 36] on label "True" at bounding box center [328, 26] width 44 height 19
click at [317, 29] on input "True" at bounding box center [314, 26] width 6 height 5
radio input "true"
click at [322, 97] on span "True" at bounding box center [324, 93] width 11 height 7
click at [317, 96] on input "True" at bounding box center [314, 93] width 6 height 5
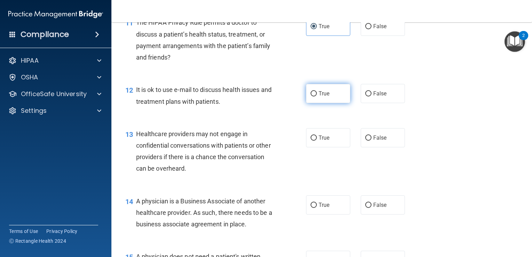
radio input "true"
click at [370, 147] on label "False" at bounding box center [383, 137] width 44 height 19
click at [370, 141] on input "False" at bounding box center [368, 137] width 6 height 5
radio input "true"
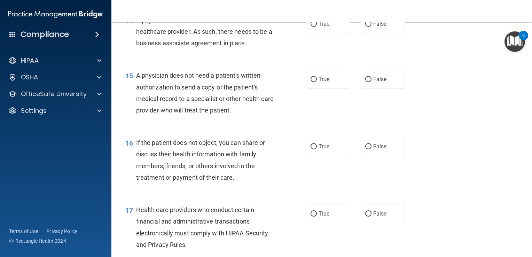
scroll to position [866, 0]
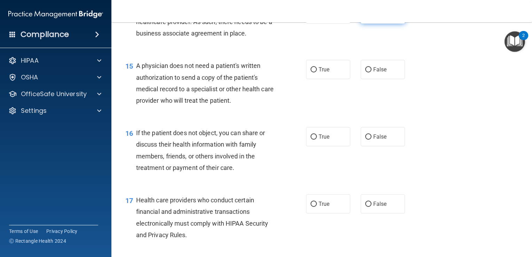
click at [369, 24] on label "False" at bounding box center [383, 14] width 44 height 19
click at [369, 17] on input "False" at bounding box center [368, 14] width 6 height 5
radio input "true"
click at [322, 73] on span "True" at bounding box center [324, 69] width 11 height 7
click at [317, 72] on input "True" at bounding box center [314, 69] width 6 height 5
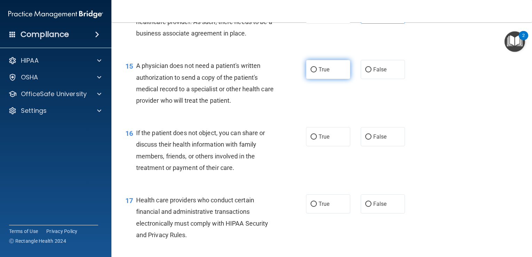
radio input "true"
click at [317, 146] on label "True" at bounding box center [328, 136] width 44 height 19
click at [317, 140] on input "True" at bounding box center [314, 136] width 6 height 5
radio input "true"
click at [330, 213] on label "True" at bounding box center [328, 203] width 44 height 19
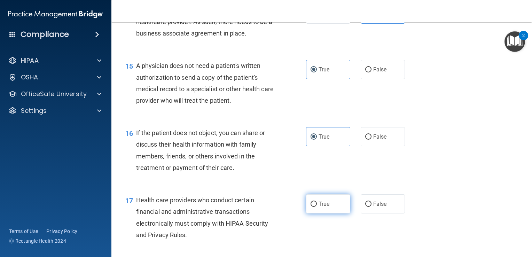
click at [317, 207] on input "True" at bounding box center [314, 204] width 6 height 5
radio input "true"
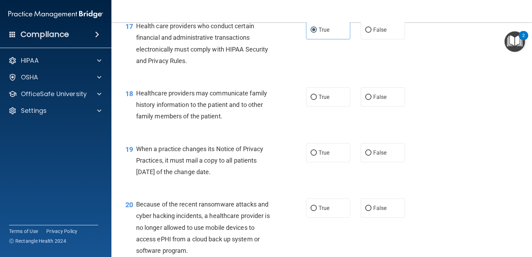
scroll to position [1045, 0]
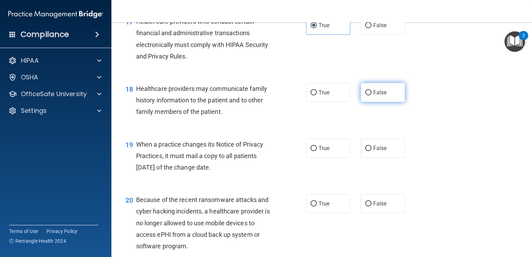
click at [371, 102] on label "False" at bounding box center [383, 92] width 44 height 19
click at [371, 95] on input "False" at bounding box center [368, 92] width 6 height 5
radio input "true"
click at [319, 151] on span "True" at bounding box center [324, 148] width 11 height 7
click at [317, 151] on input "True" at bounding box center [314, 148] width 6 height 5
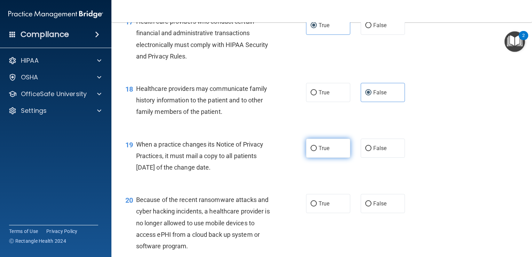
radio input "true"
click at [373, 151] on span "False" at bounding box center [380, 148] width 14 height 7
click at [370, 151] on input "False" at bounding box center [368, 148] width 6 height 5
radio input "true"
radio input "false"
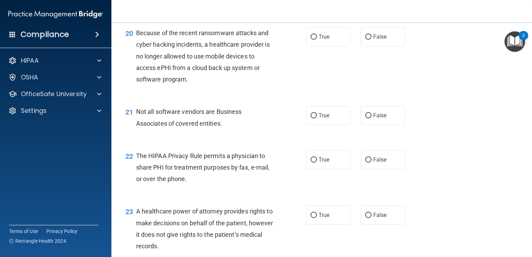
scroll to position [1223, 0]
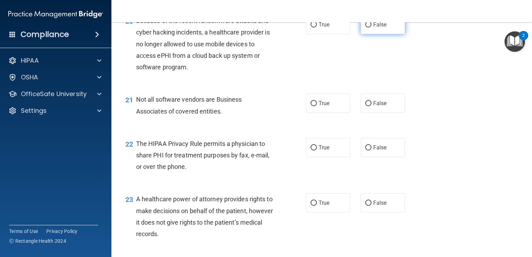
click at [372, 34] on label "False" at bounding box center [383, 24] width 44 height 19
click at [372, 28] on input "False" at bounding box center [368, 24] width 6 height 5
radio input "true"
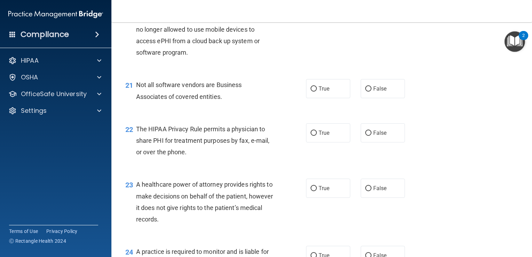
scroll to position [1245, 0]
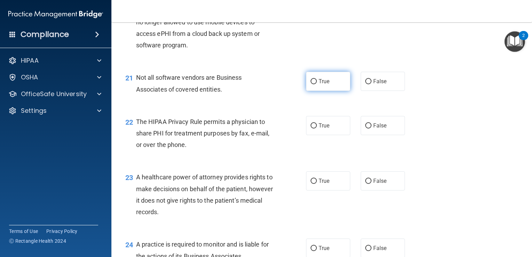
click at [331, 91] on label "True" at bounding box center [328, 81] width 44 height 19
click at [317, 84] on input "True" at bounding box center [314, 81] width 6 height 5
radio input "true"
click at [313, 135] on label "True" at bounding box center [328, 125] width 44 height 19
click at [313, 128] on input "True" at bounding box center [314, 125] width 6 height 5
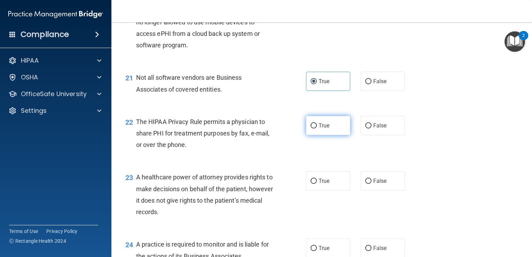
radio input "true"
click at [369, 190] on label "False" at bounding box center [383, 180] width 44 height 19
click at [369, 184] on input "False" at bounding box center [368, 181] width 6 height 5
radio input "true"
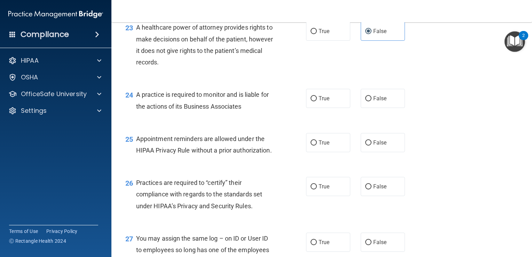
scroll to position [1397, 0]
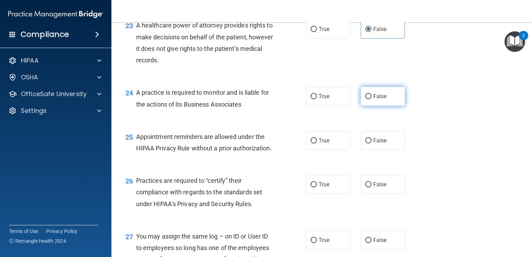
click at [369, 106] on label "False" at bounding box center [383, 96] width 44 height 19
click at [369, 99] on input "False" at bounding box center [368, 96] width 6 height 5
radio input "true"
click at [232, 152] on span "Appointment reminders are allowed under the HIPAA Privacy Rule without a prior …" at bounding box center [204, 142] width 136 height 19
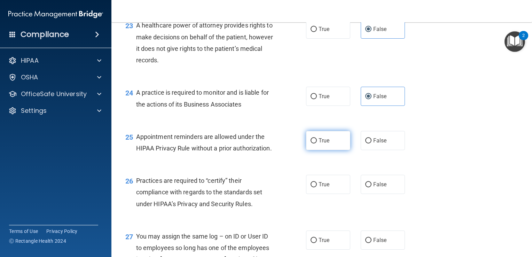
click at [312, 143] on input "True" at bounding box center [314, 140] width 6 height 5
radio input "true"
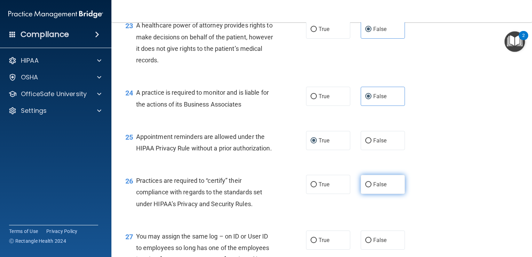
click at [367, 187] on input "False" at bounding box center [368, 184] width 6 height 5
radio input "true"
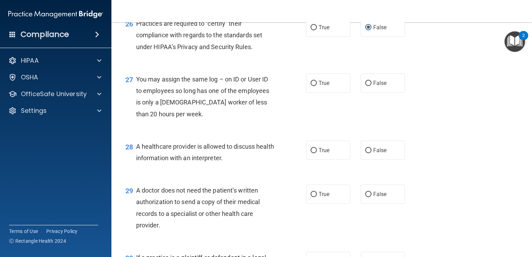
scroll to position [1562, 0]
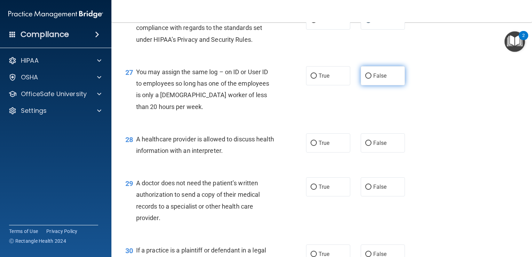
click at [383, 85] on label "False" at bounding box center [383, 75] width 44 height 19
click at [372, 79] on input "False" at bounding box center [368, 75] width 6 height 5
radio input "true"
click at [315, 153] on label "True" at bounding box center [328, 142] width 44 height 19
click at [315, 146] on input "True" at bounding box center [314, 143] width 6 height 5
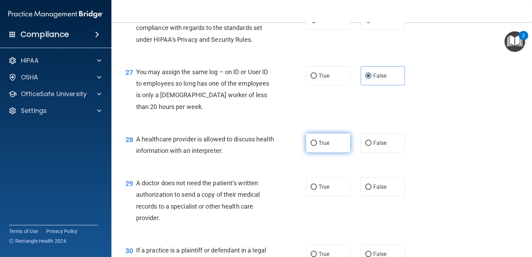
radio input "true"
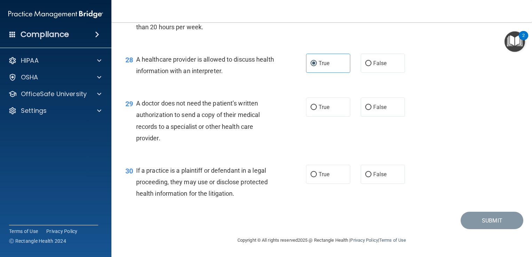
scroll to position [1676, 0]
click at [328, 109] on label "True" at bounding box center [328, 106] width 44 height 19
click at [317, 109] on input "True" at bounding box center [314, 107] width 6 height 5
radio input "true"
click at [319, 175] on span "True" at bounding box center [324, 174] width 11 height 7
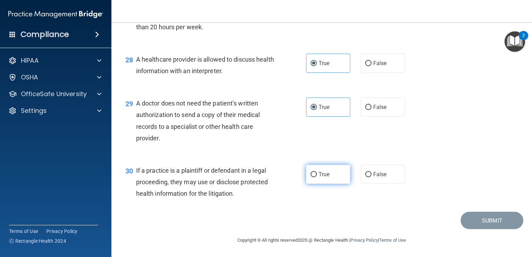
click at [316, 175] on input "True" at bounding box center [314, 174] width 6 height 5
radio input "true"
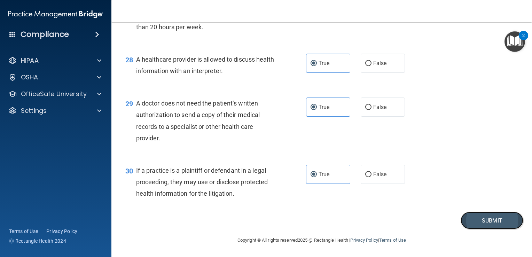
click at [487, 222] on button "Submit" at bounding box center [492, 221] width 63 height 18
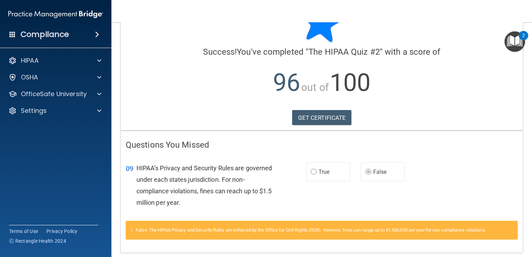
scroll to position [46, 0]
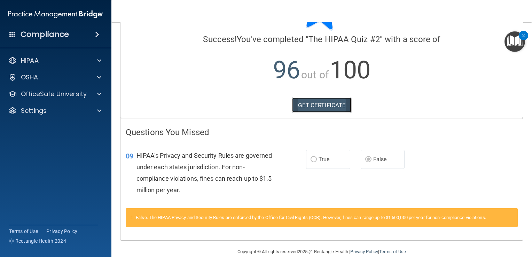
click at [313, 108] on link "GET CERTIFICATE" at bounding box center [322, 104] width 60 height 15
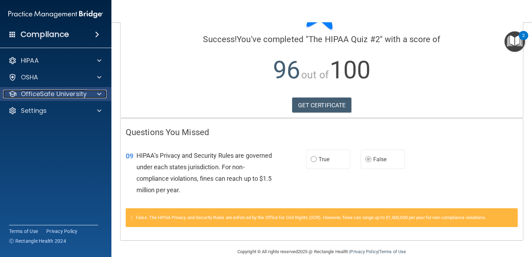
click at [54, 97] on p "OfficeSafe University" at bounding box center [54, 94] width 66 height 8
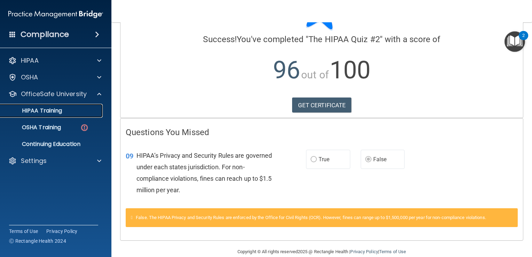
click at [55, 114] on p "HIPAA Training" at bounding box center [33, 110] width 57 height 7
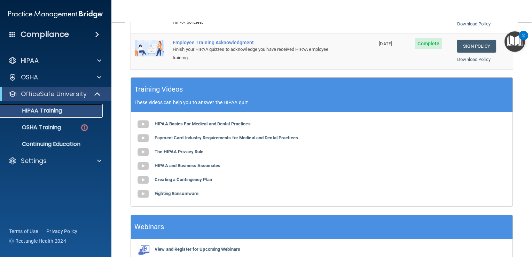
scroll to position [230, 0]
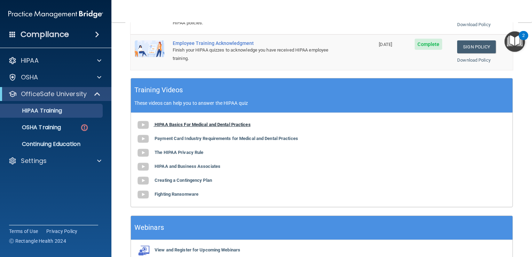
click at [234, 124] on b "HIPAA Basics For Medical and Dental Practices" at bounding box center [203, 124] width 96 height 5
click at [37, 125] on p "OSHA Training" at bounding box center [33, 127] width 56 height 7
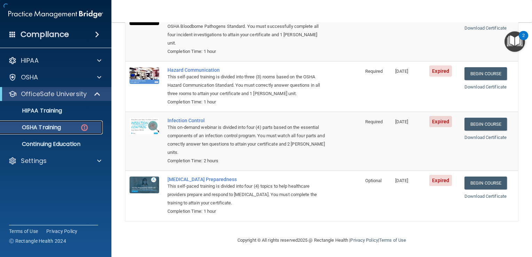
scroll to position [96, 0]
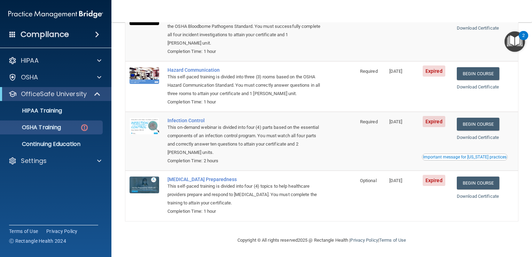
drag, startPoint x: 529, startPoint y: 119, endPoint x: 520, endPoint y: 73, distance: 46.4
click at [520, 73] on main "You have a course that has expired or is incomplete. Please complete the course…" at bounding box center [321, 139] width 421 height 235
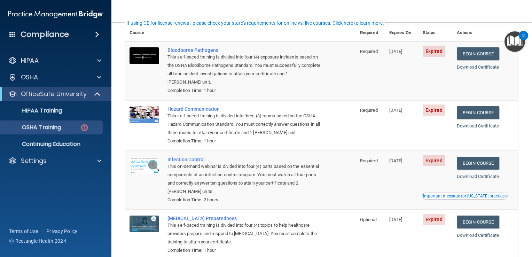
scroll to position [58, 0]
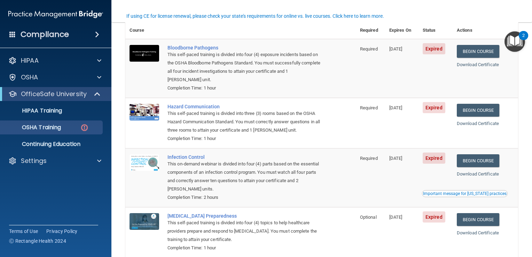
click at [494, 192] on div "Important message for California practices" at bounding box center [465, 193] width 84 height 4
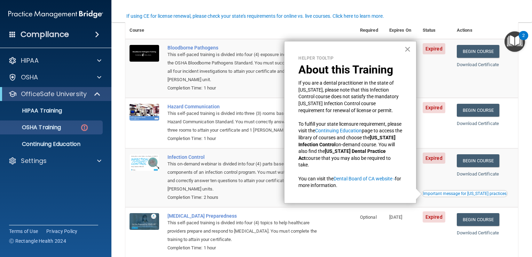
click at [409, 48] on button "×" at bounding box center [407, 49] width 7 height 11
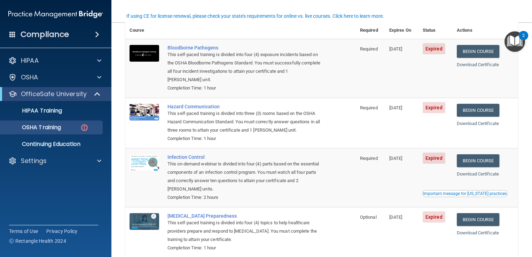
click at [407, 5] on nav "Toggle navigation Ashlee Everetts aishlay@hotmail.com Manage My Enterprise O'Br…" at bounding box center [321, 11] width 421 height 22
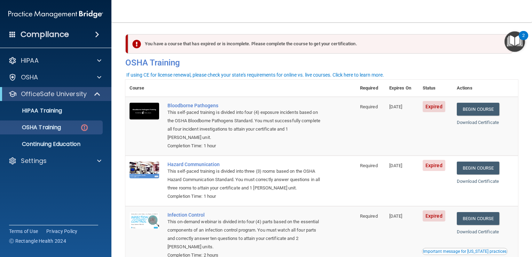
scroll to position [0, 0]
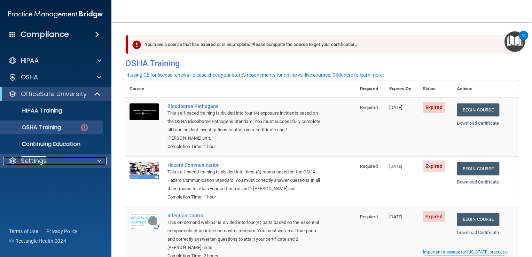
click at [90, 164] on div at bounding box center [97, 161] width 17 height 8
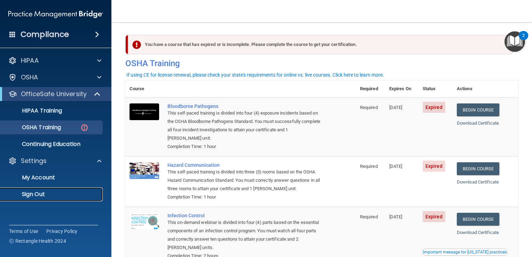
click at [49, 194] on p "Sign Out" at bounding box center [52, 194] width 95 height 7
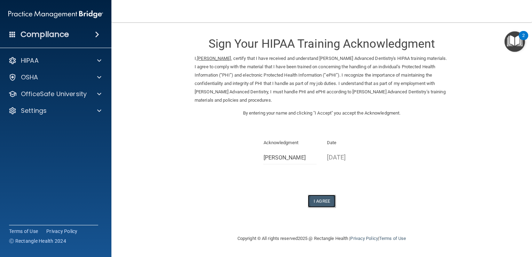
click at [320, 199] on button "I Agree" at bounding box center [322, 201] width 28 height 13
